Goal: Transaction & Acquisition: Purchase product/service

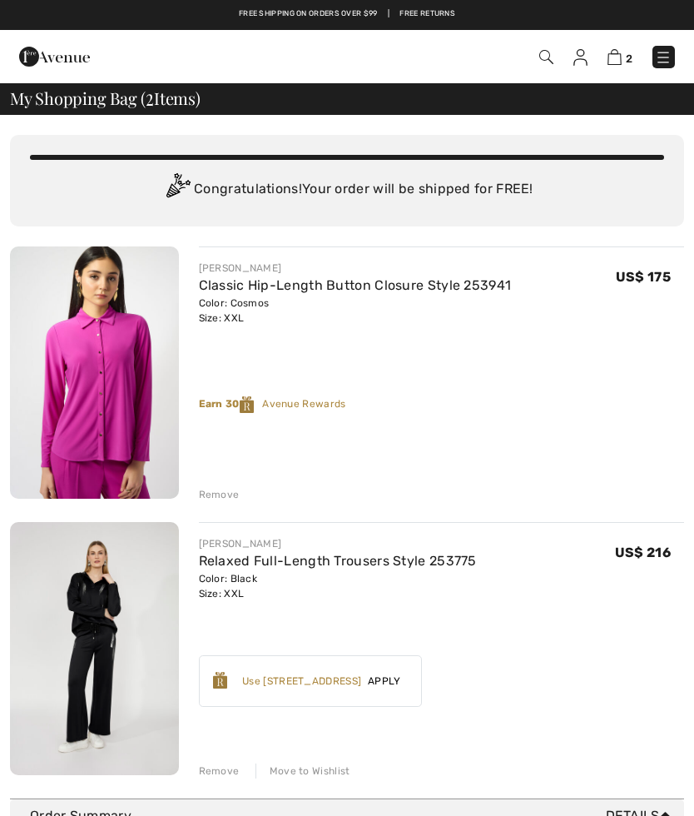
click at [221, 490] on div "Remove" at bounding box center [219, 494] width 41 height 15
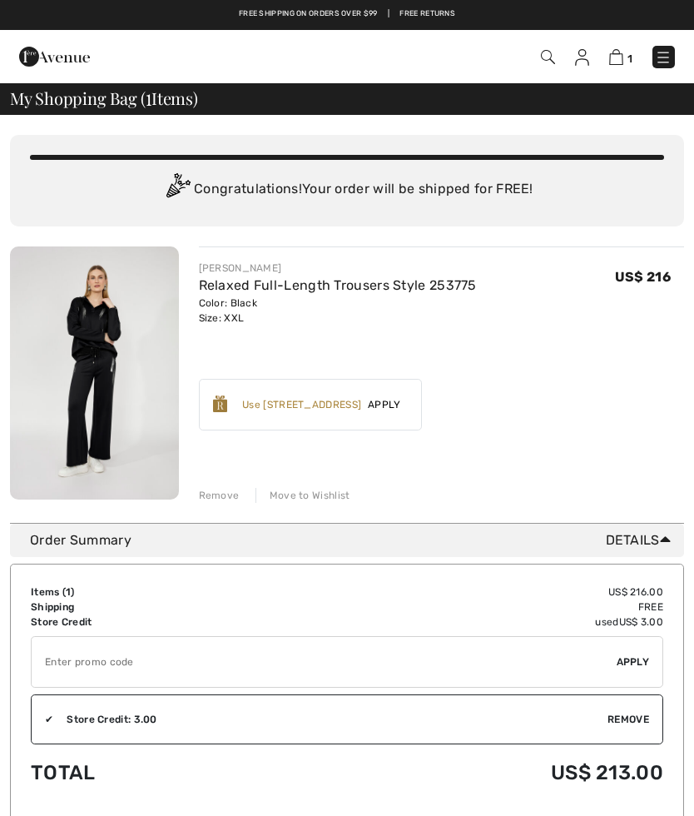
click at [125, 392] on img at bounding box center [94, 372] width 169 height 253
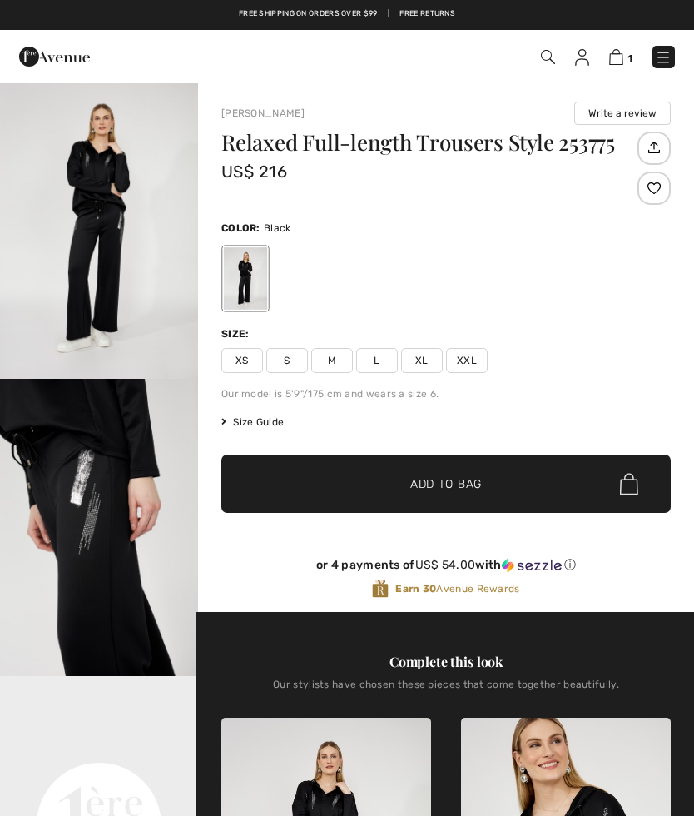
checkbox input "true"
click at [100, 273] on img "1 / 4" at bounding box center [99, 230] width 198 height 297
